Goal: Navigation & Orientation: Find specific page/section

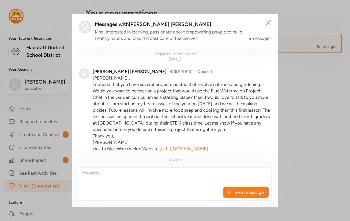
scroll to position [459, 0]
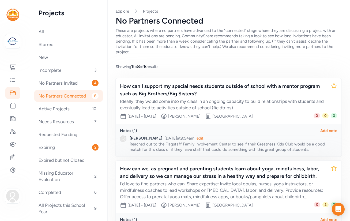
scroll to position [479, 0]
click at [49, 147] on div "Expiring 2" at bounding box center [68, 147] width 69 height 12
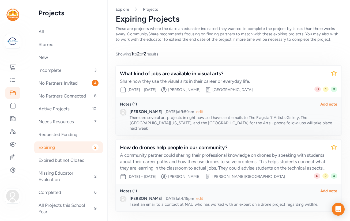
scroll to position [10, 0]
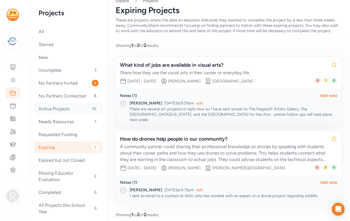
click at [61, 109] on div "Active Projects 10" at bounding box center [68, 109] width 69 height 12
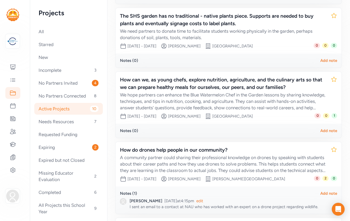
scroll to position [550, 0]
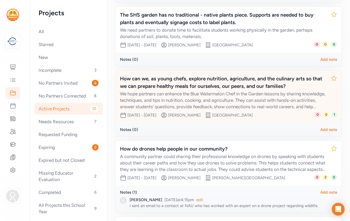
click at [165, 75] on div "How can we, as young chefs, explore nutrition, agriculture, and the culinary ar…" at bounding box center [223, 82] width 206 height 15
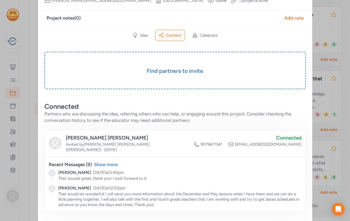
scroll to position [83, 0]
